Goal: Information Seeking & Learning: Learn about a topic

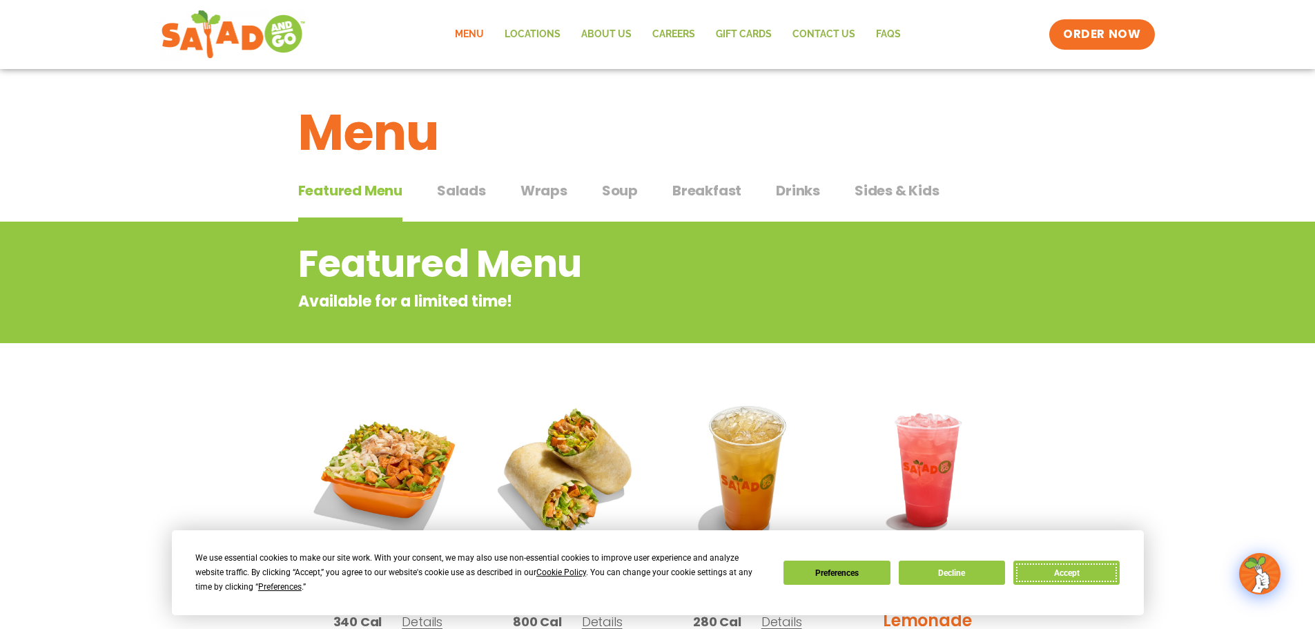
click at [1034, 570] on button "Accept" at bounding box center [1067, 573] width 106 height 24
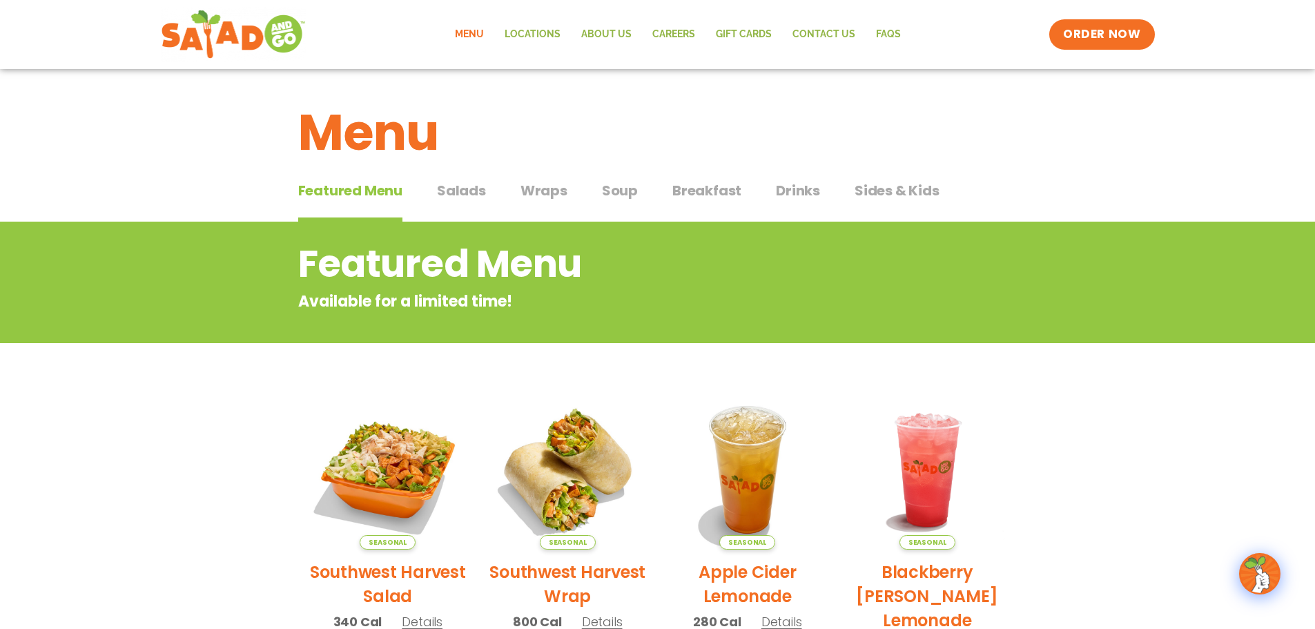
click at [542, 197] on span "Wraps" at bounding box center [544, 190] width 47 height 21
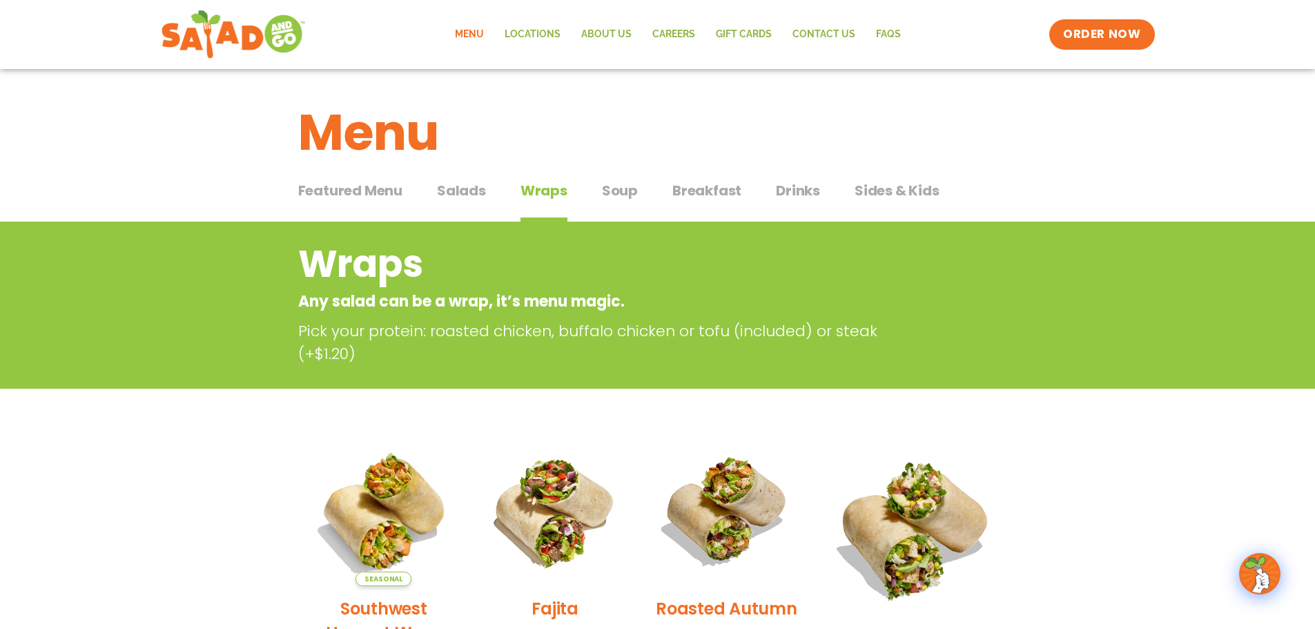
click at [632, 192] on span "Soup" at bounding box center [620, 190] width 36 height 21
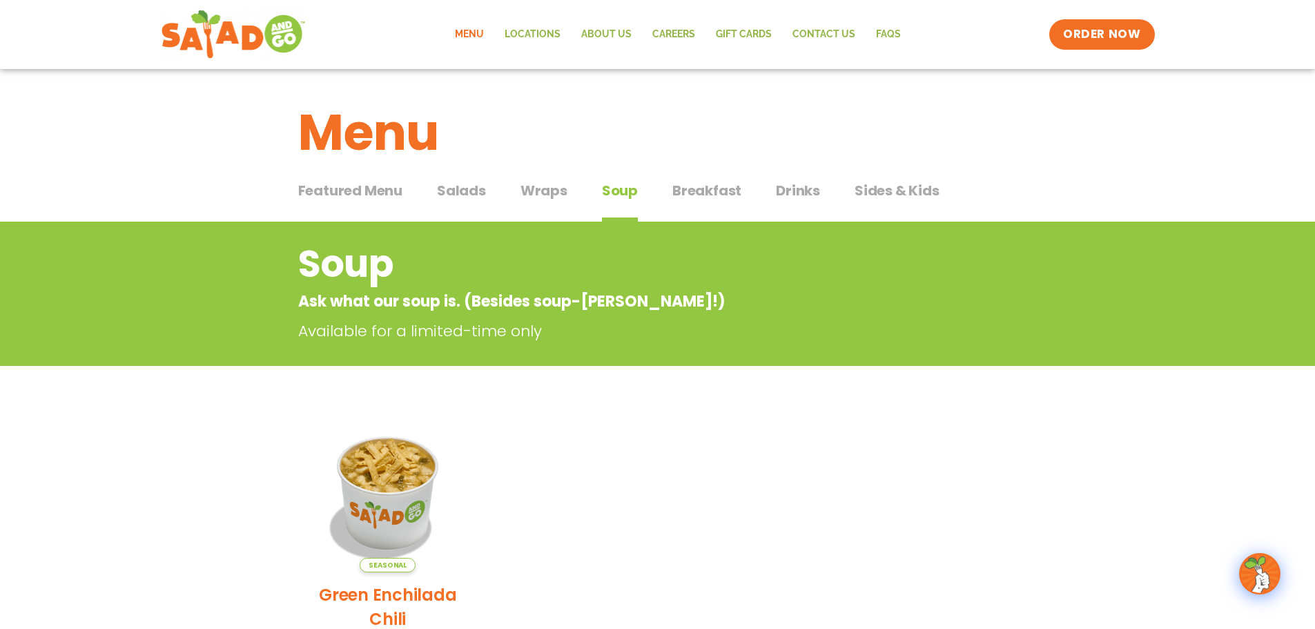
click at [713, 195] on span "Breakfast" at bounding box center [707, 190] width 69 height 21
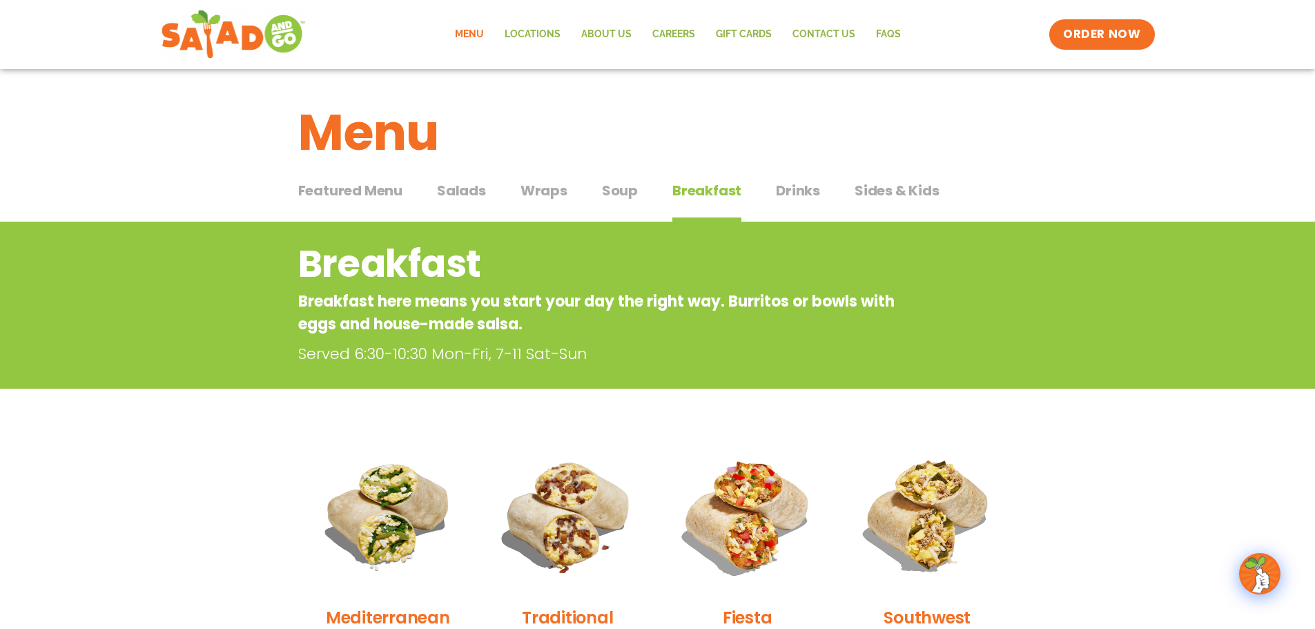
click at [875, 200] on span "Sides & Kids" at bounding box center [897, 190] width 85 height 21
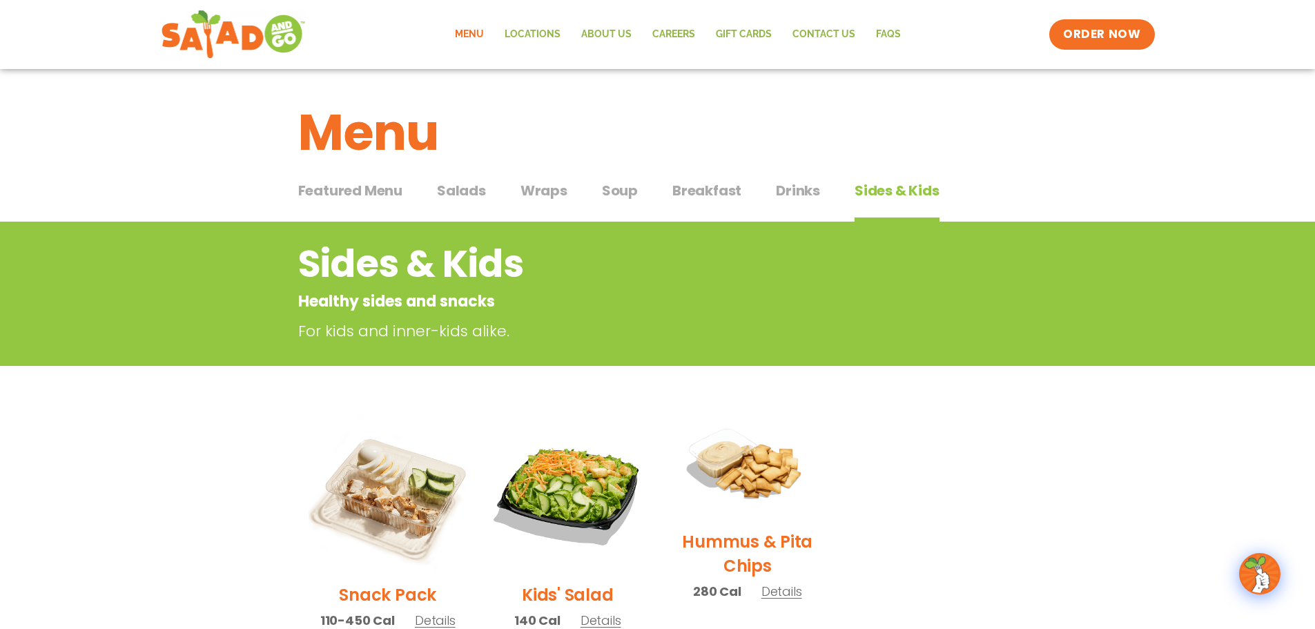
click at [530, 190] on span "Wraps" at bounding box center [544, 190] width 47 height 21
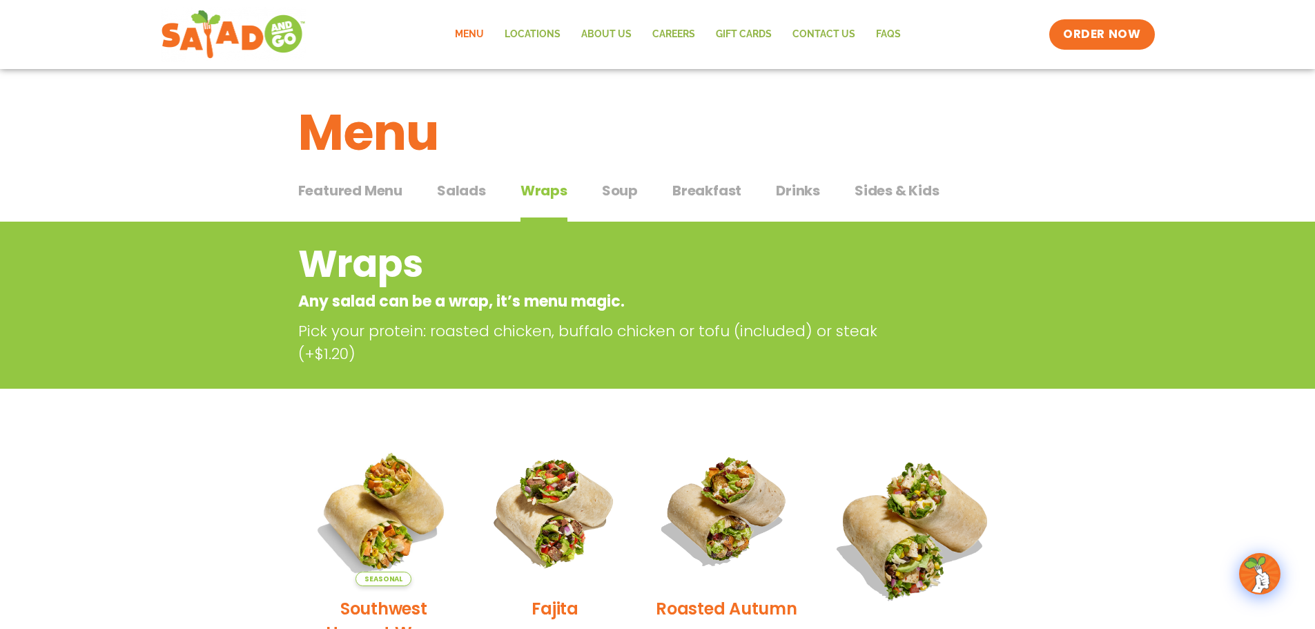
click at [470, 197] on span "Salads" at bounding box center [461, 190] width 49 height 21
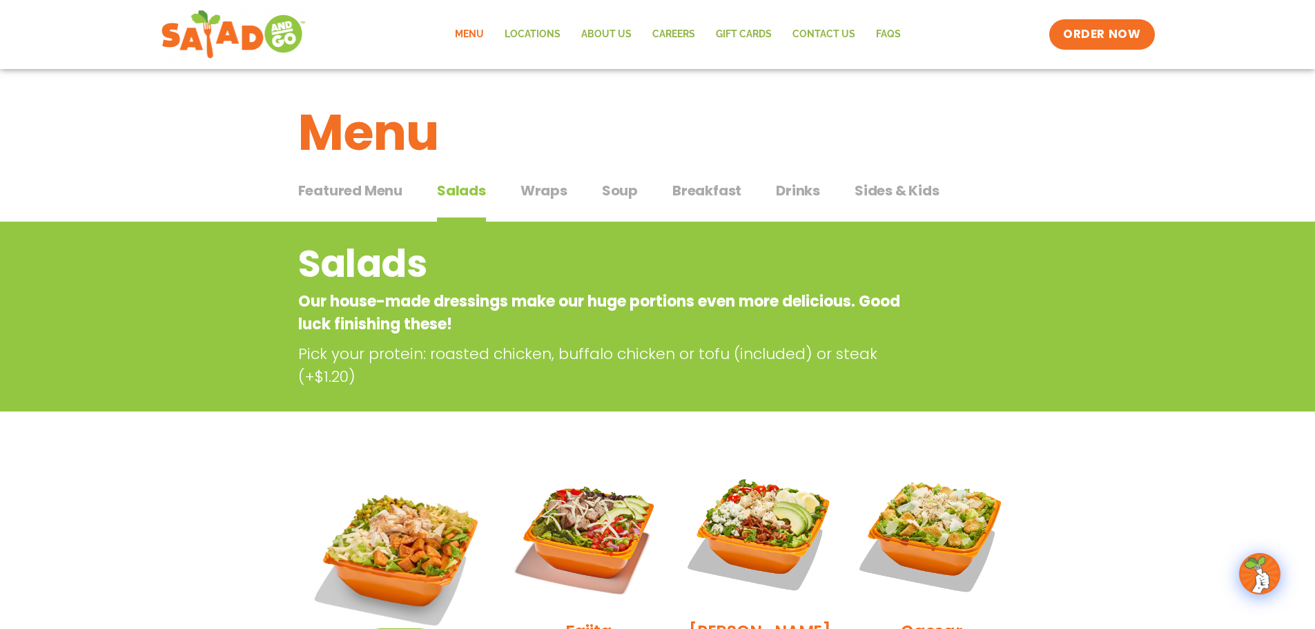
click at [883, 191] on span "Sides & Kids" at bounding box center [897, 190] width 85 height 21
